Goal: Task Accomplishment & Management: Complete application form

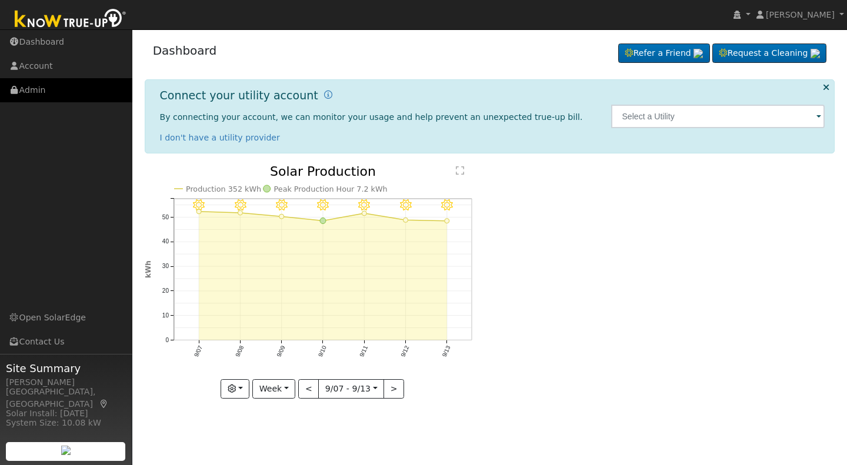
click at [42, 92] on link "Admin" at bounding box center [66, 90] width 132 height 24
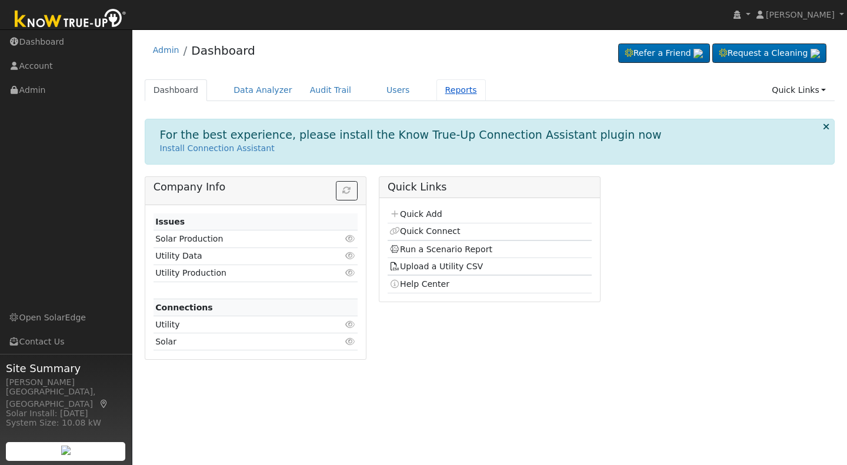
click at [438, 91] on link "Reports" at bounding box center [460, 90] width 49 height 22
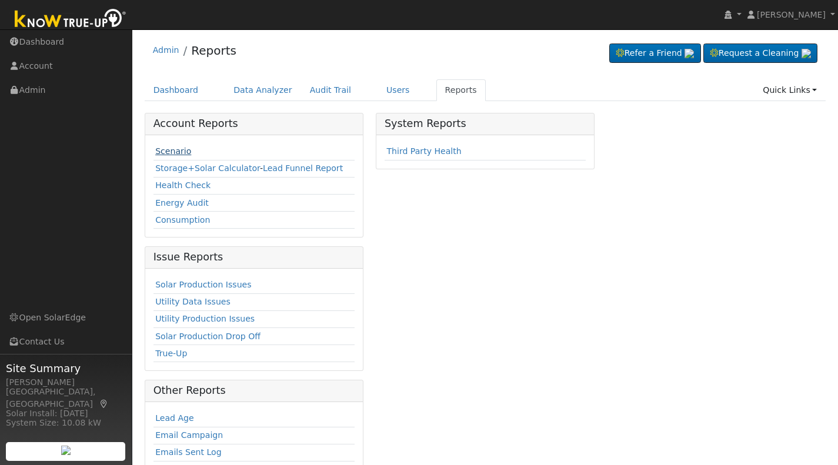
click at [162, 150] on link "Scenario" at bounding box center [173, 150] width 36 height 9
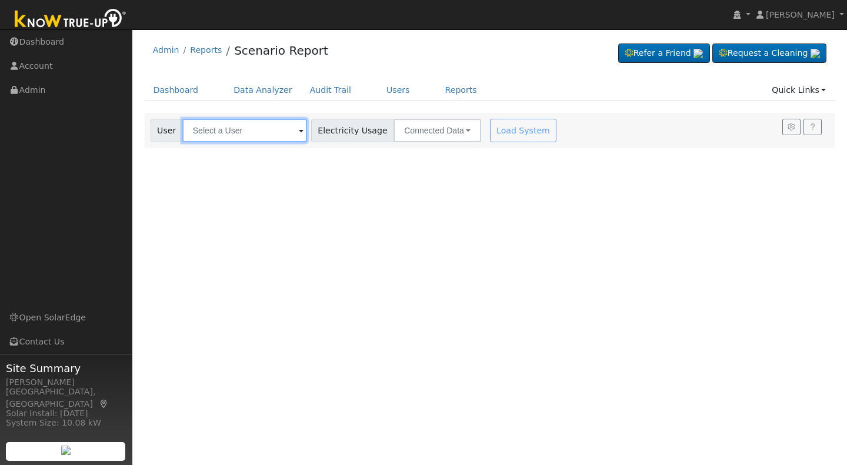
click at [195, 131] on input "text" at bounding box center [244, 131] width 125 height 24
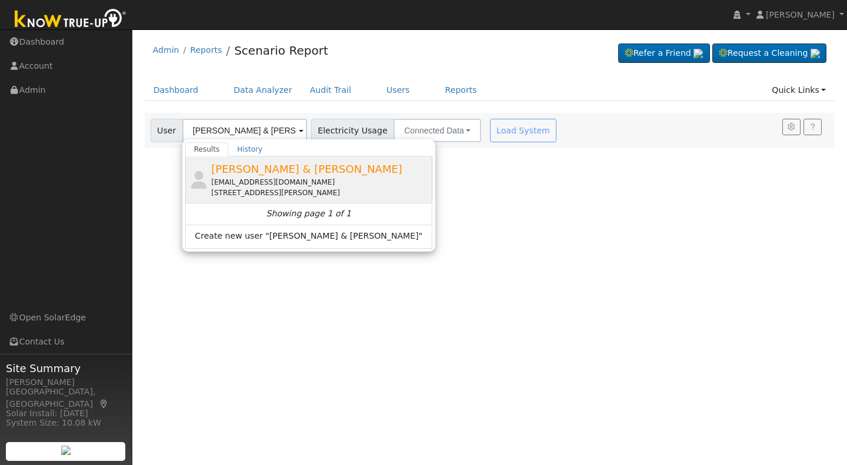
click at [249, 176] on div "Ron & Liane Lemos rllemos@comcast.net 152 Karen Avenue, Clovis, CA 93612" at bounding box center [320, 179] width 218 height 37
type input "Ron & Liane Lemos"
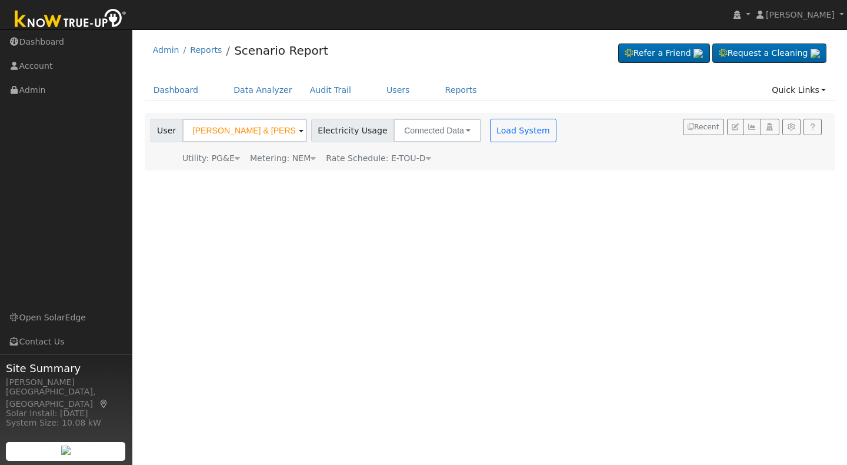
click at [500, 146] on div "User Ron & Liane Lemos Account Default Account Default Account 152 Karen Avenue…" at bounding box center [354, 142] width 413 height 46
click at [506, 133] on button "Load System" at bounding box center [523, 131] width 67 height 24
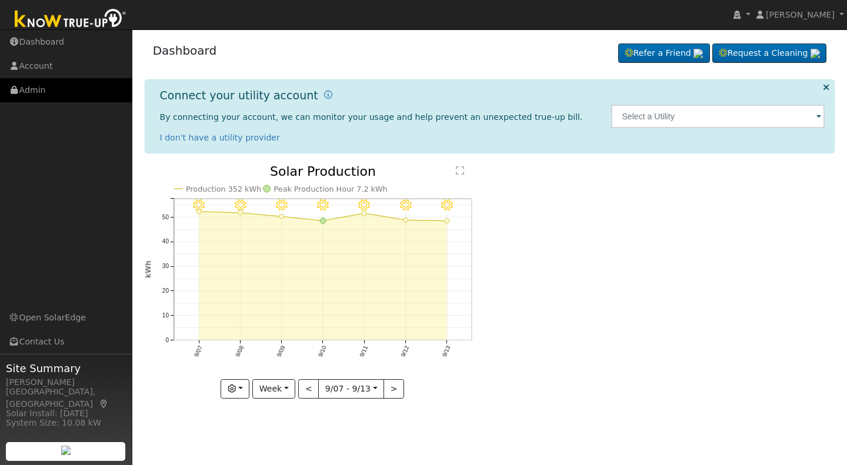
click at [40, 90] on link "Admin" at bounding box center [66, 90] width 132 height 24
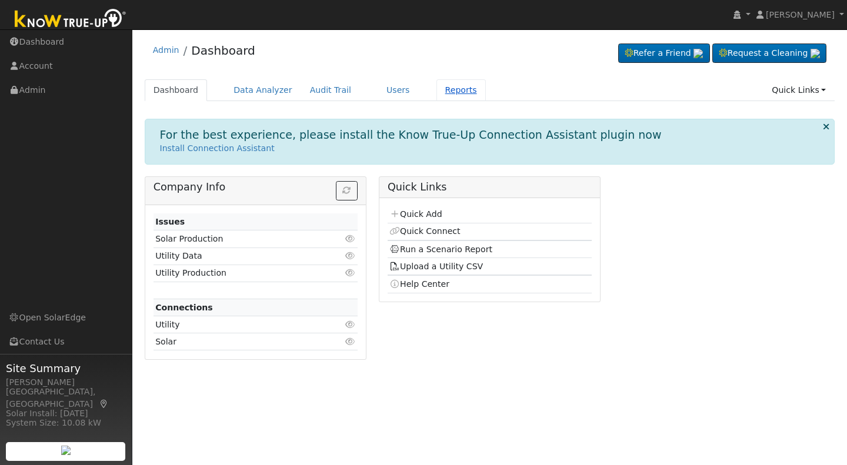
click at [443, 91] on link "Reports" at bounding box center [460, 90] width 49 height 22
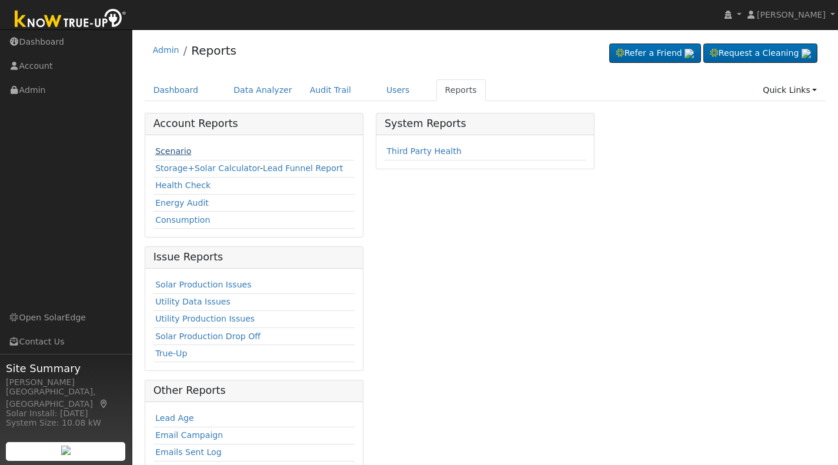
click at [165, 155] on link "Scenario" at bounding box center [173, 150] width 36 height 9
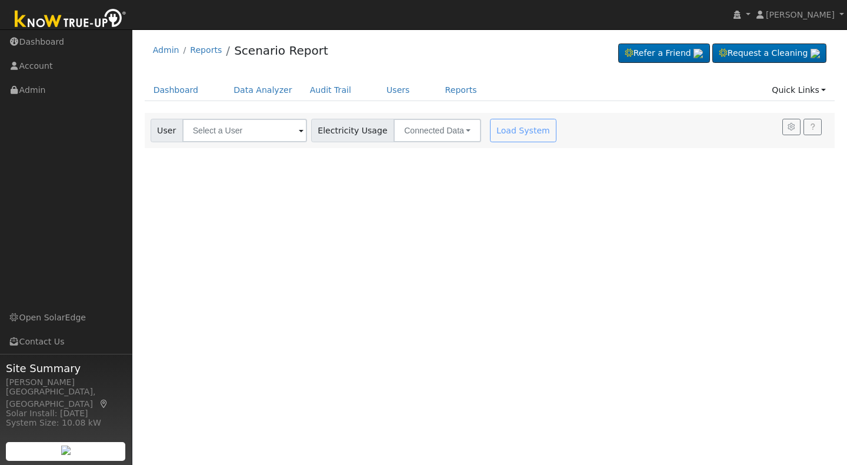
click at [299, 134] on span at bounding box center [301, 132] width 5 height 14
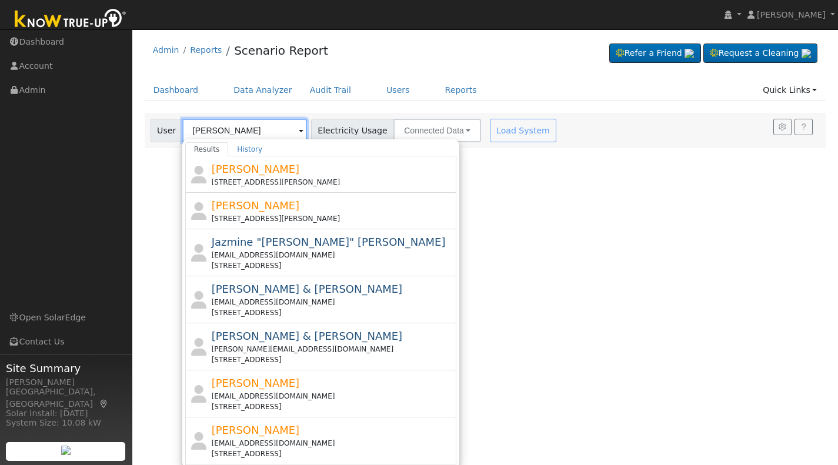
click at [267, 133] on input "[PERSON_NAME]" at bounding box center [244, 131] width 125 height 24
click at [239, 130] on input "[PERSON_NAME]" at bounding box center [244, 131] width 125 height 24
type input "[PERSON_NAME]"
click at [166, 176] on div "User Profile First name Last name Email Email Notifications No Emails No Emails…" at bounding box center [485, 247] width 706 height 436
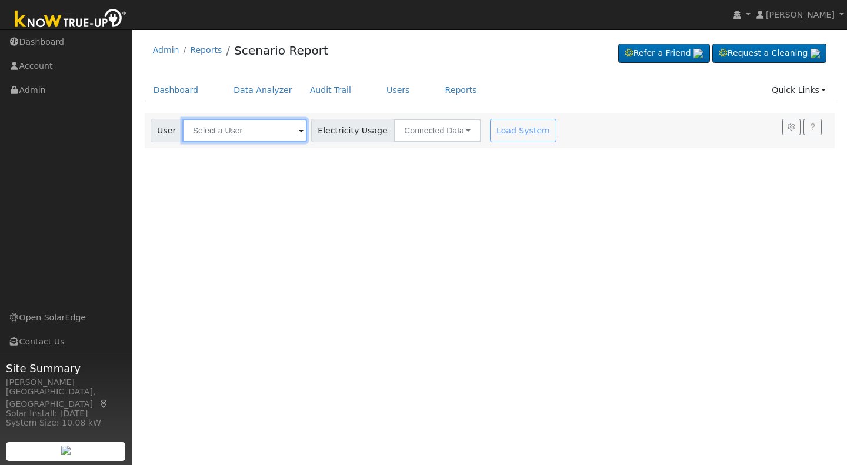
click at [238, 137] on input "text" at bounding box center [244, 131] width 125 height 24
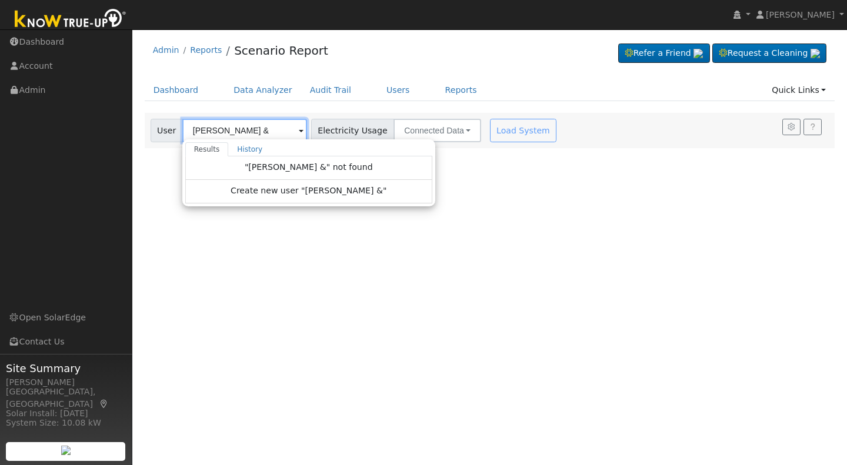
click at [239, 136] on input "[PERSON_NAME] &" at bounding box center [244, 131] width 125 height 24
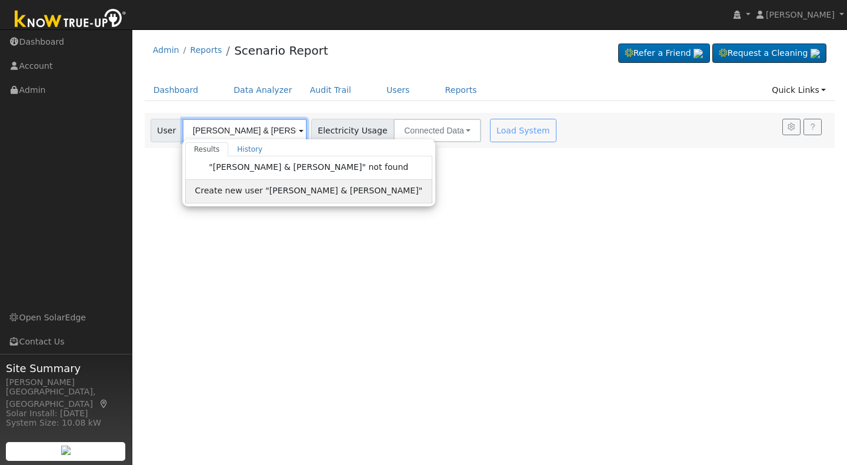
type input "[PERSON_NAME] & [PERSON_NAME]"
click at [275, 186] on span "Create new user "[PERSON_NAME] & [PERSON_NAME]"" at bounding box center [309, 192] width 228 height 14
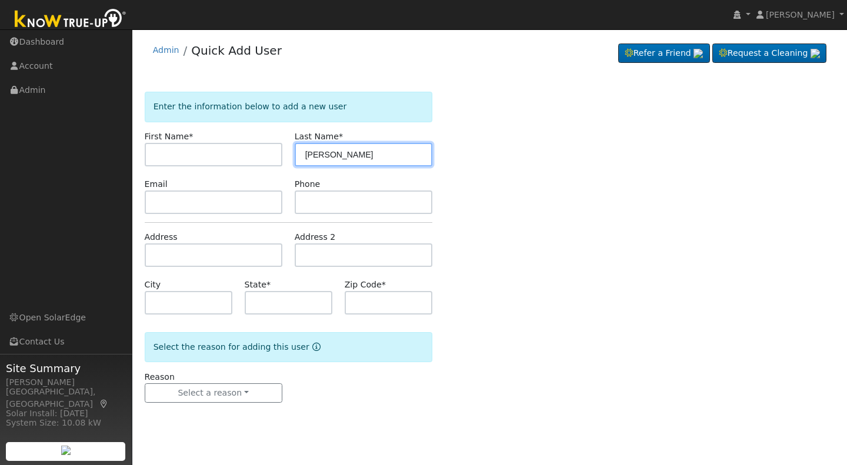
drag, startPoint x: 328, startPoint y: 156, endPoint x: 289, endPoint y: 150, distance: 39.9
click at [289, 150] on div "Last Name * [PERSON_NAME]" at bounding box center [363, 149] width 150 height 36
type input "[PERSON_NAME]"
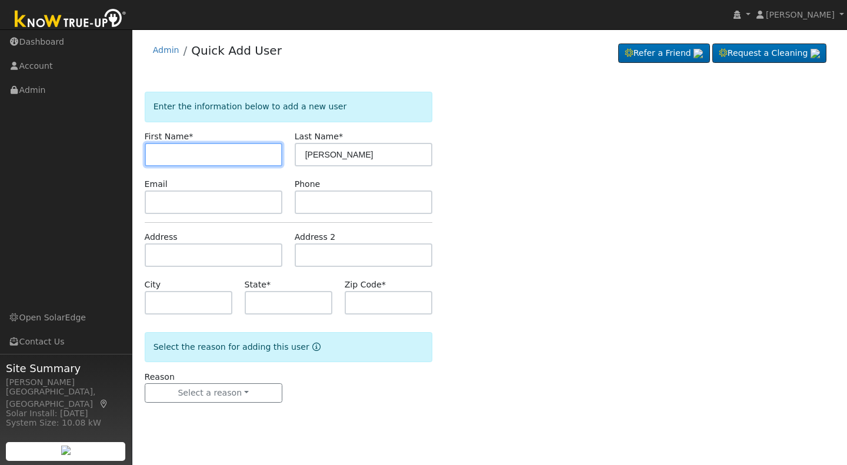
click at [157, 155] on input "text" at bounding box center [214, 155] width 138 height 24
type input "[PERSON_NAME]"
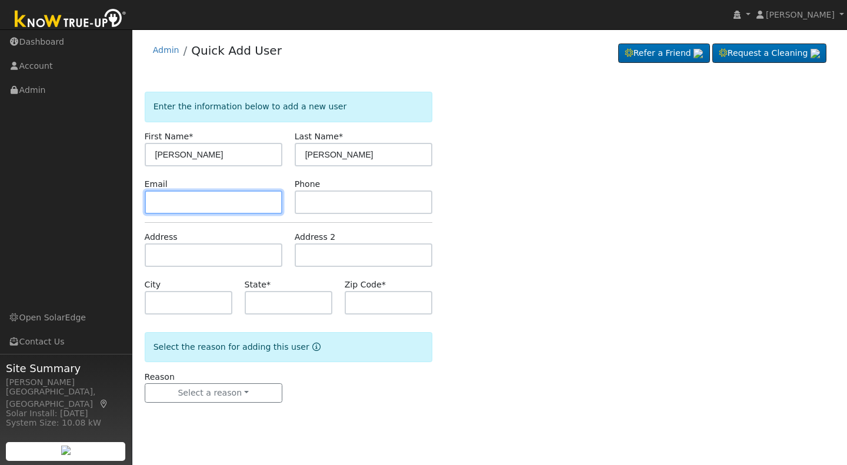
click at [155, 208] on input "text" at bounding box center [214, 203] width 138 height 24
type input "[PERSON_NAME]"
drag, startPoint x: 176, startPoint y: 201, endPoint x: 138, endPoint y: 201, distance: 37.6
click at [138, 201] on div "Email [PERSON_NAME]" at bounding box center [213, 196] width 150 height 36
type input "ronlemos @[DOMAIN_NAME]"
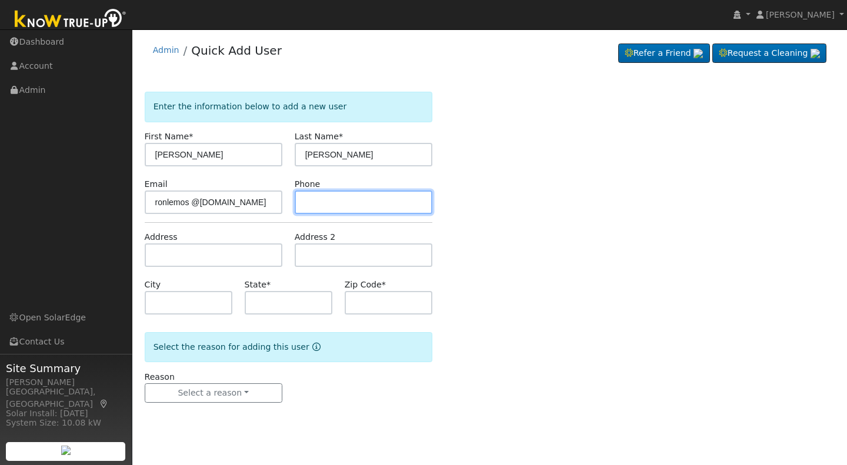
click at [308, 199] on input "text" at bounding box center [364, 203] width 138 height 24
type input "[PHONE_NUMBER]"
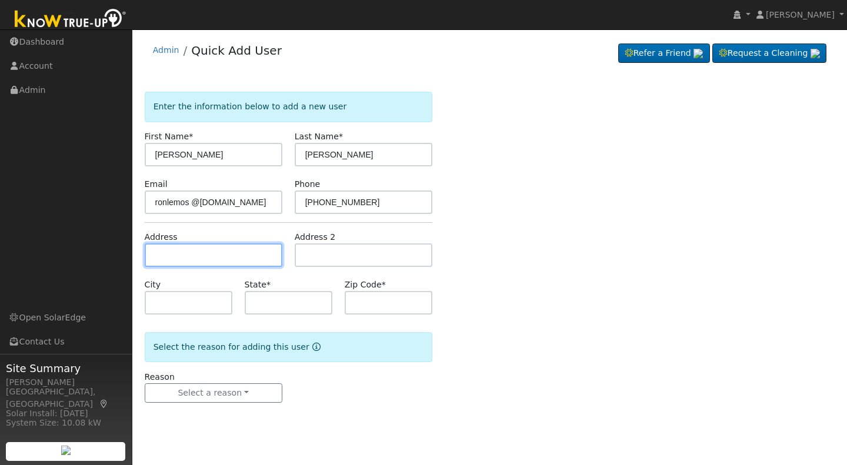
click at [153, 255] on input "text" at bounding box center [214, 255] width 138 height 24
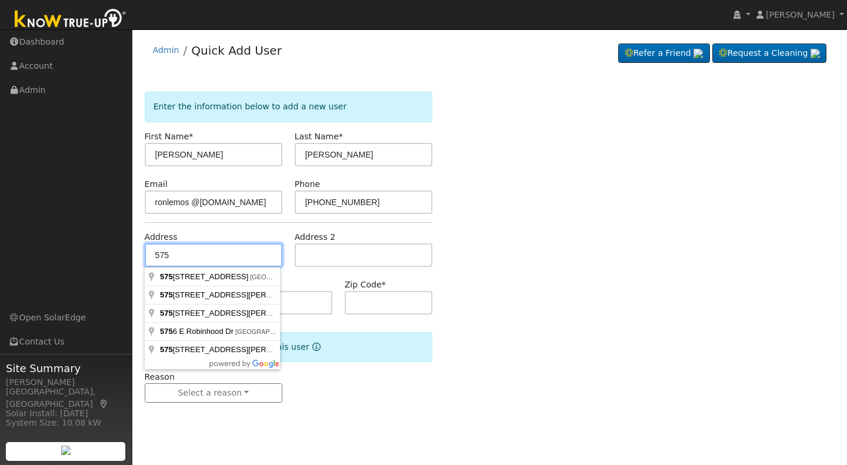
drag, startPoint x: 153, startPoint y: 255, endPoint x: 182, endPoint y: 257, distance: 28.3
click at [182, 257] on input "575" at bounding box center [214, 255] width 138 height 24
click at [182, 255] on input "575" at bounding box center [214, 255] width 138 height 24
click at [192, 252] on input "575" at bounding box center [214, 255] width 138 height 24
type input "[STREET_ADDRESS]"
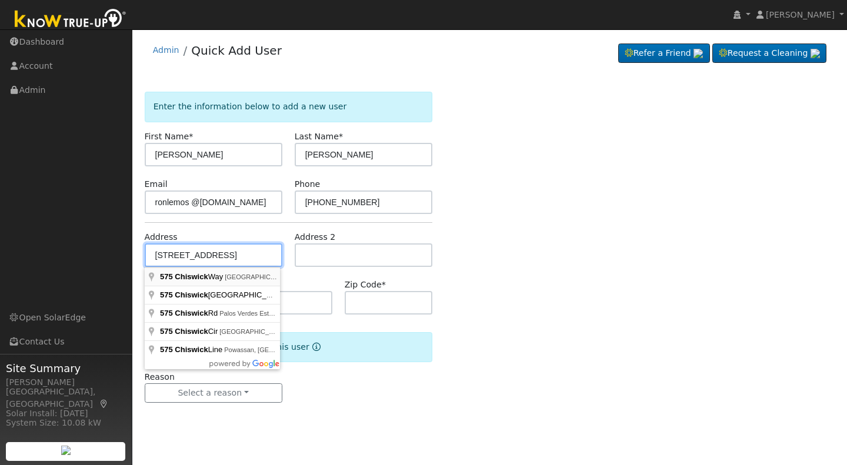
type input "Cambria"
type input "CA"
type input "93428"
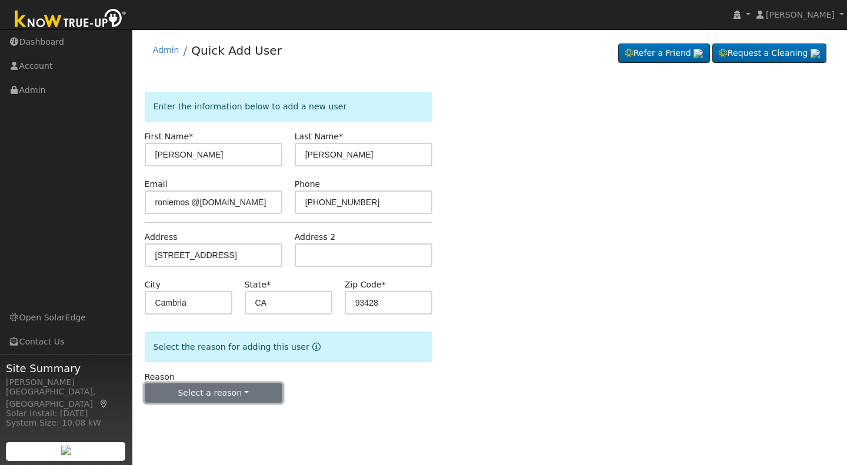
click at [205, 392] on button "Select a reason" at bounding box center [214, 393] width 138 height 20
click at [179, 418] on link "New lead" at bounding box center [210, 417] width 130 height 16
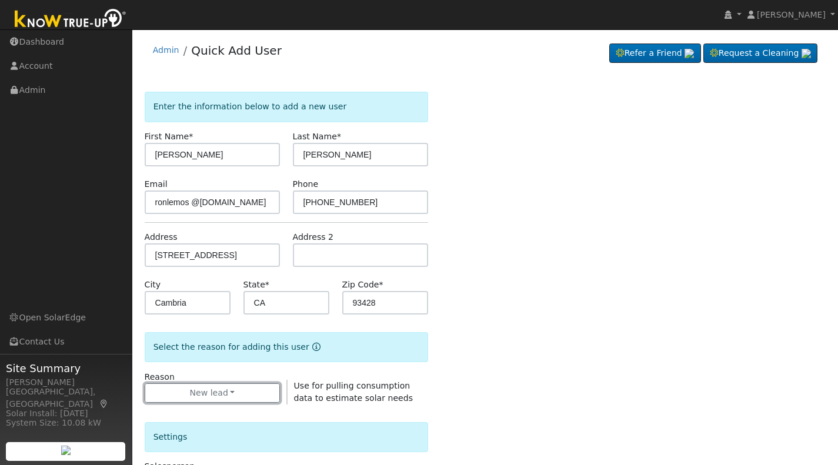
drag, startPoint x: 230, startPoint y: 391, endPoint x: 673, endPoint y: 363, distance: 443.7
click at [673, 363] on div "Enter the information below to add a new user First Name * [PERSON_NAME] Last N…" at bounding box center [486, 427] width 682 height 671
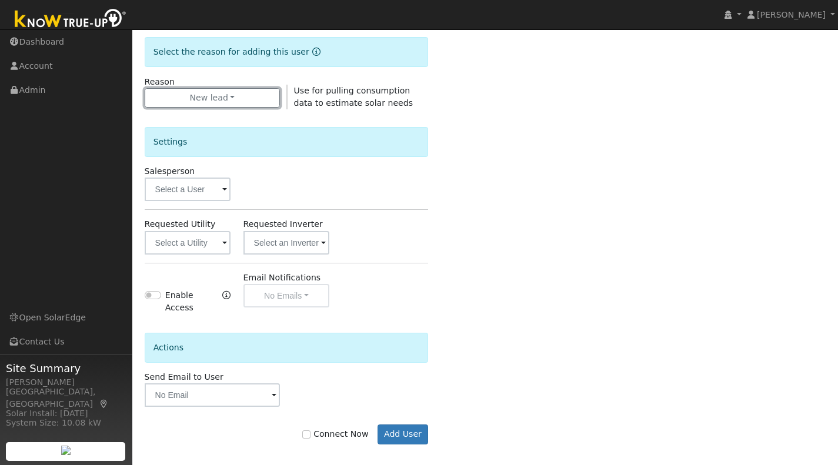
scroll to position [296, 0]
click at [395, 428] on button "Add User" at bounding box center [403, 433] width 51 height 20
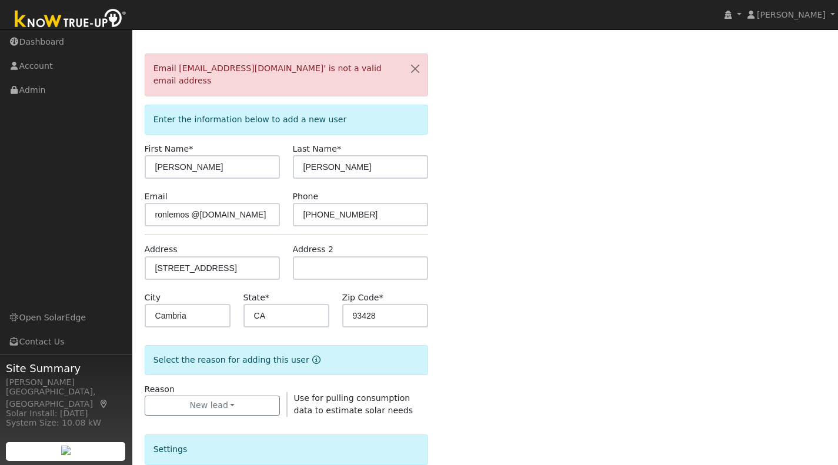
click at [395, 428] on div "Email [EMAIL_ADDRESS][DOMAIN_NAME]' is not a valid email address Enter the info…" at bounding box center [486, 415] width 682 height 722
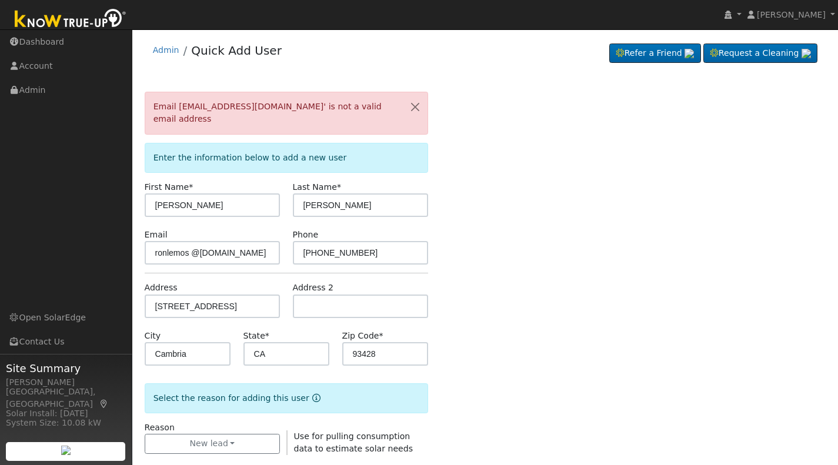
scroll to position [0, 0]
drag, startPoint x: 189, startPoint y: 239, endPoint x: 252, endPoint y: 251, distance: 64.1
click at [252, 251] on input "ronlemos @[DOMAIN_NAME]" at bounding box center [213, 253] width 136 height 24
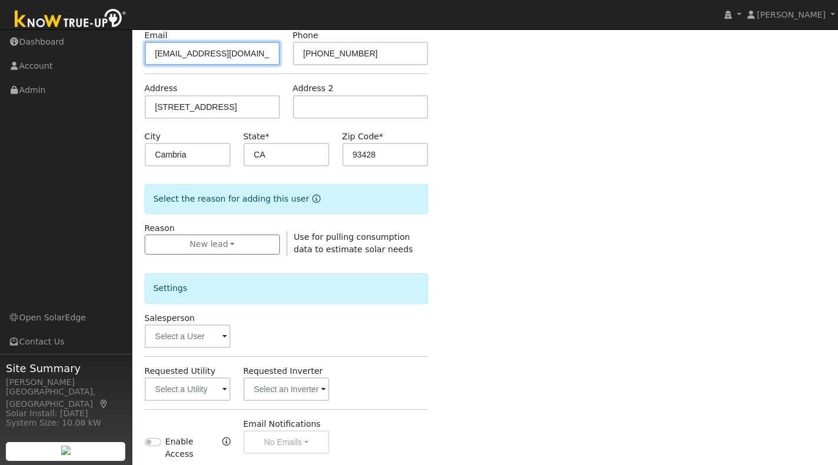
scroll to position [302, 0]
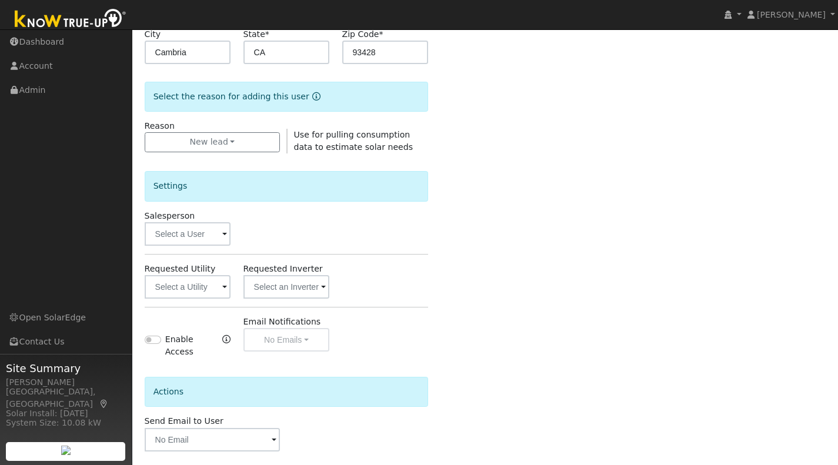
type input "[EMAIL_ADDRESS][DOMAIN_NAME]"
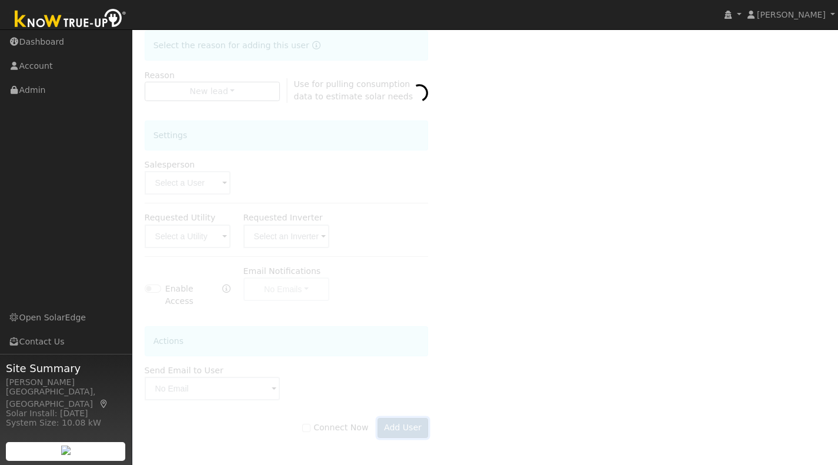
scroll to position [263, 0]
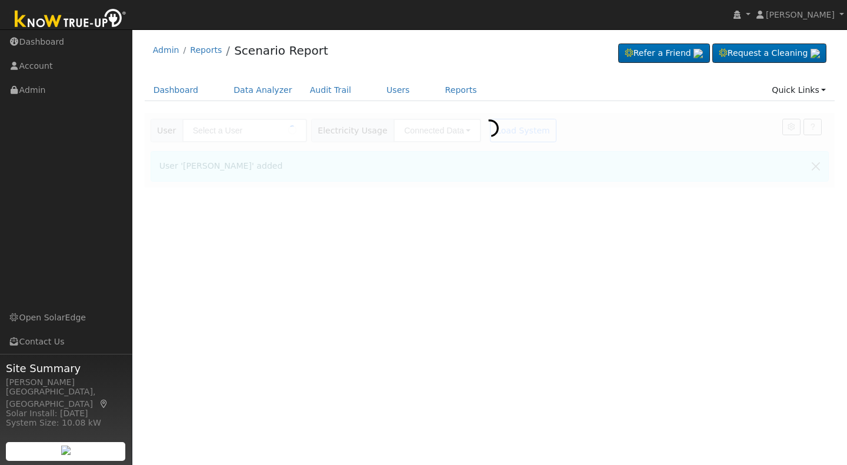
type input "[PERSON_NAME]"
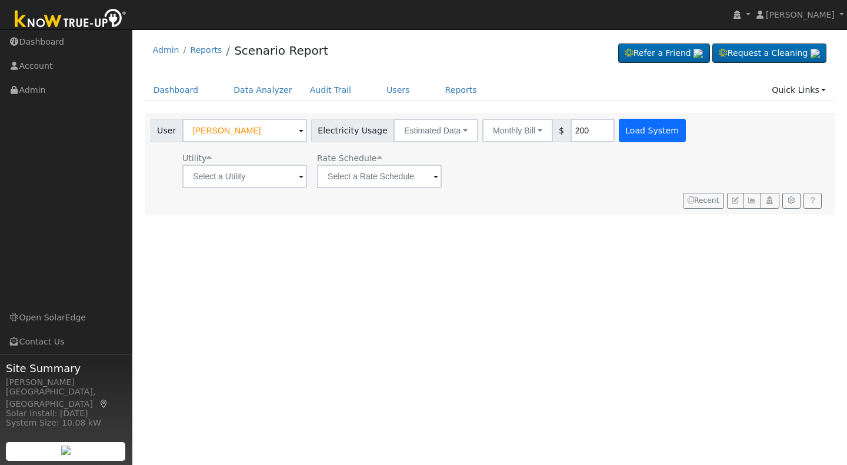
type input "200"
click at [627, 134] on button "Load System" at bounding box center [652, 131] width 67 height 24
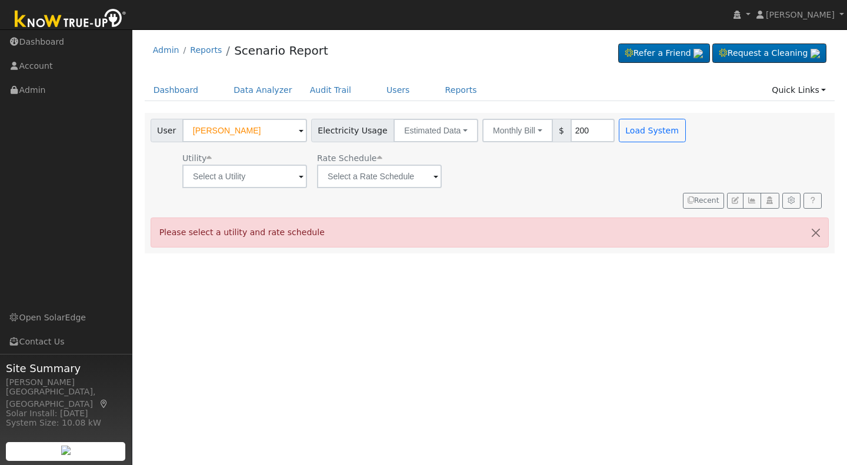
click at [299, 177] on span at bounding box center [301, 178] width 5 height 14
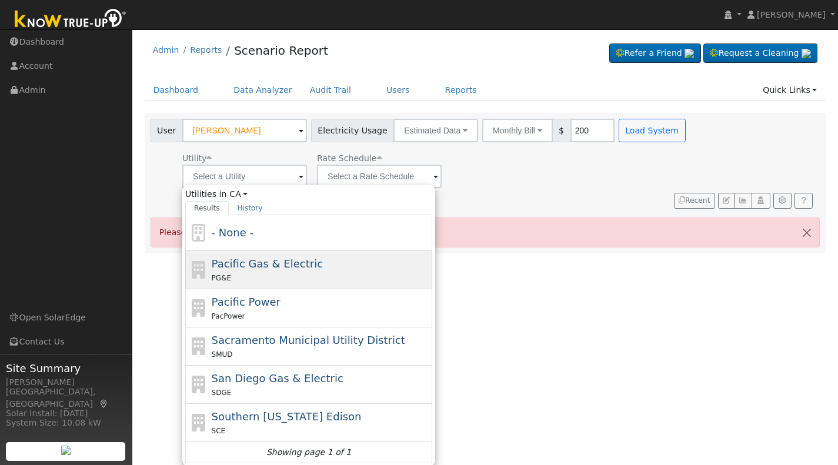
click at [269, 265] on span "Pacific Gas & Electric" at bounding box center [267, 264] width 111 height 12
type input "Pacific Gas & Electric"
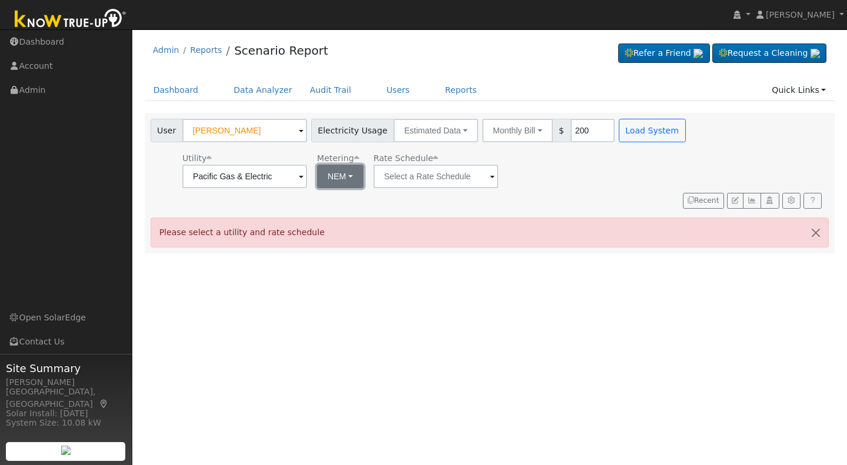
click at [350, 174] on button "NEM" at bounding box center [340, 177] width 46 height 24
click at [359, 219] on link "NBT" at bounding box center [356, 219] width 82 height 16
type input "E-ELEC"
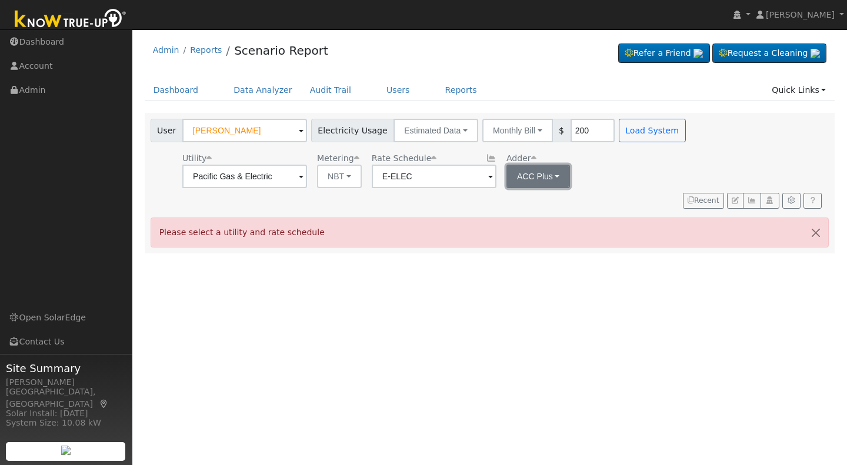
click at [551, 178] on button "ACC Plus" at bounding box center [538, 177] width 64 height 24
click at [544, 236] on link "SB-535" at bounding box center [543, 236] width 82 height 16
click at [629, 129] on button "Load System" at bounding box center [652, 131] width 67 height 24
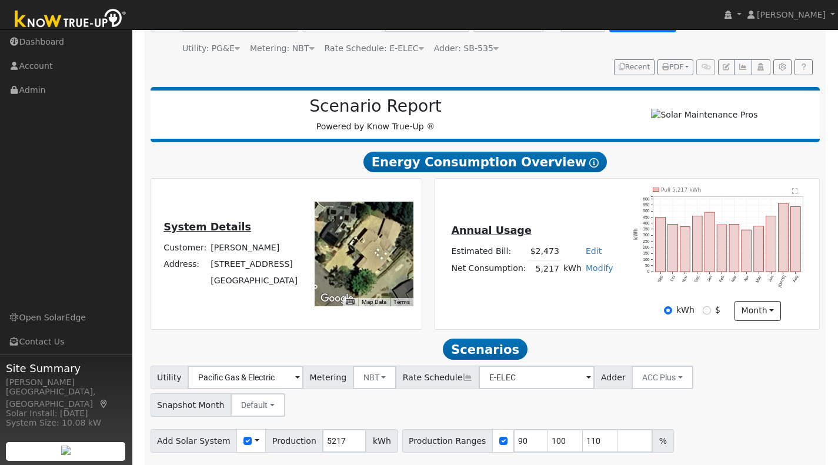
scroll to position [151, 0]
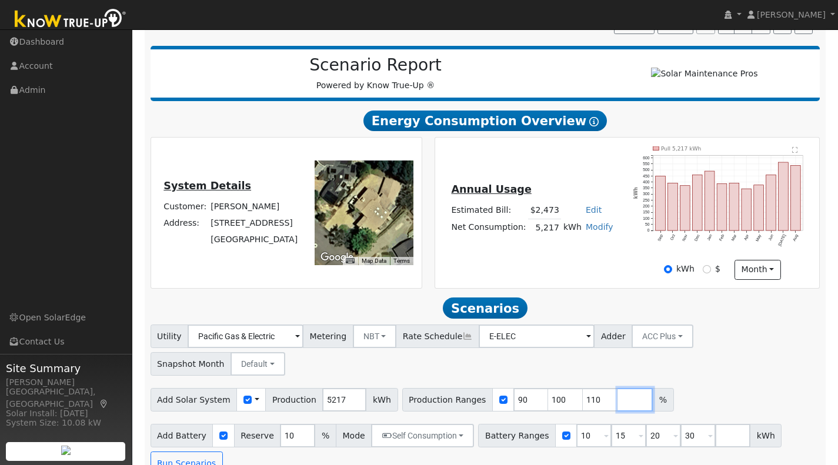
click at [617, 388] on input "number" at bounding box center [634, 400] width 35 height 24
type input "120"
click at [655, 340] on button "ACC Plus" at bounding box center [663, 337] width 62 height 24
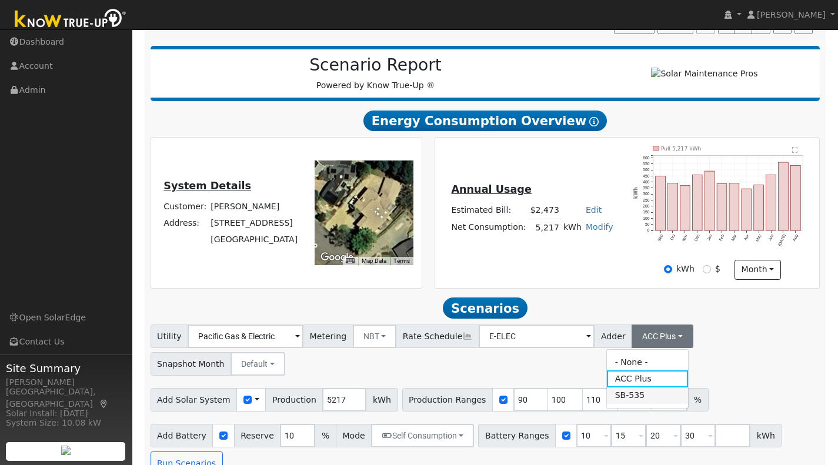
click at [632, 402] on link "SB-535" at bounding box center [648, 396] width 82 height 16
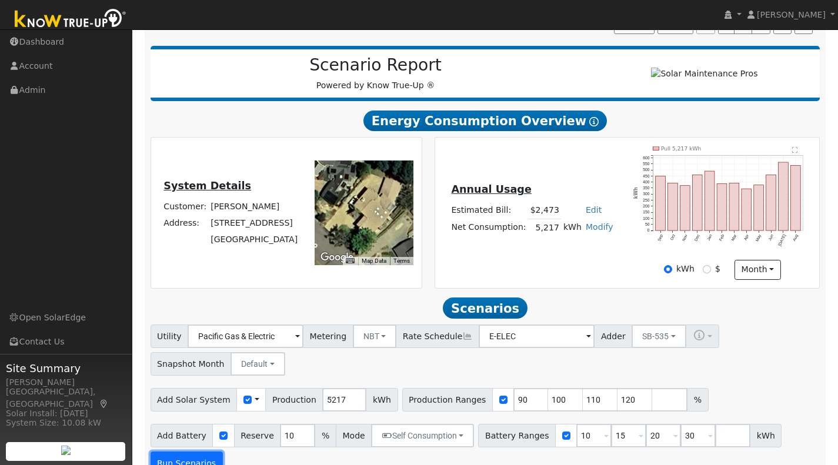
click at [199, 459] on button "Run Scenarios" at bounding box center [187, 464] width 72 height 24
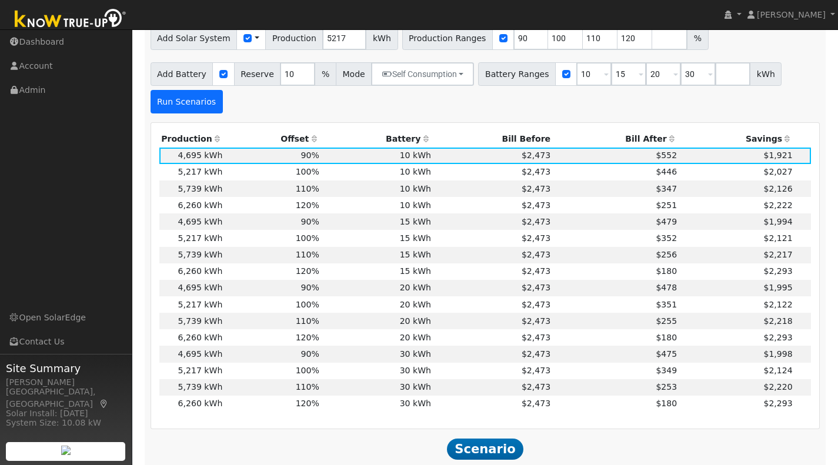
scroll to position [513, 0]
